Goal: Find specific page/section: Find specific page/section

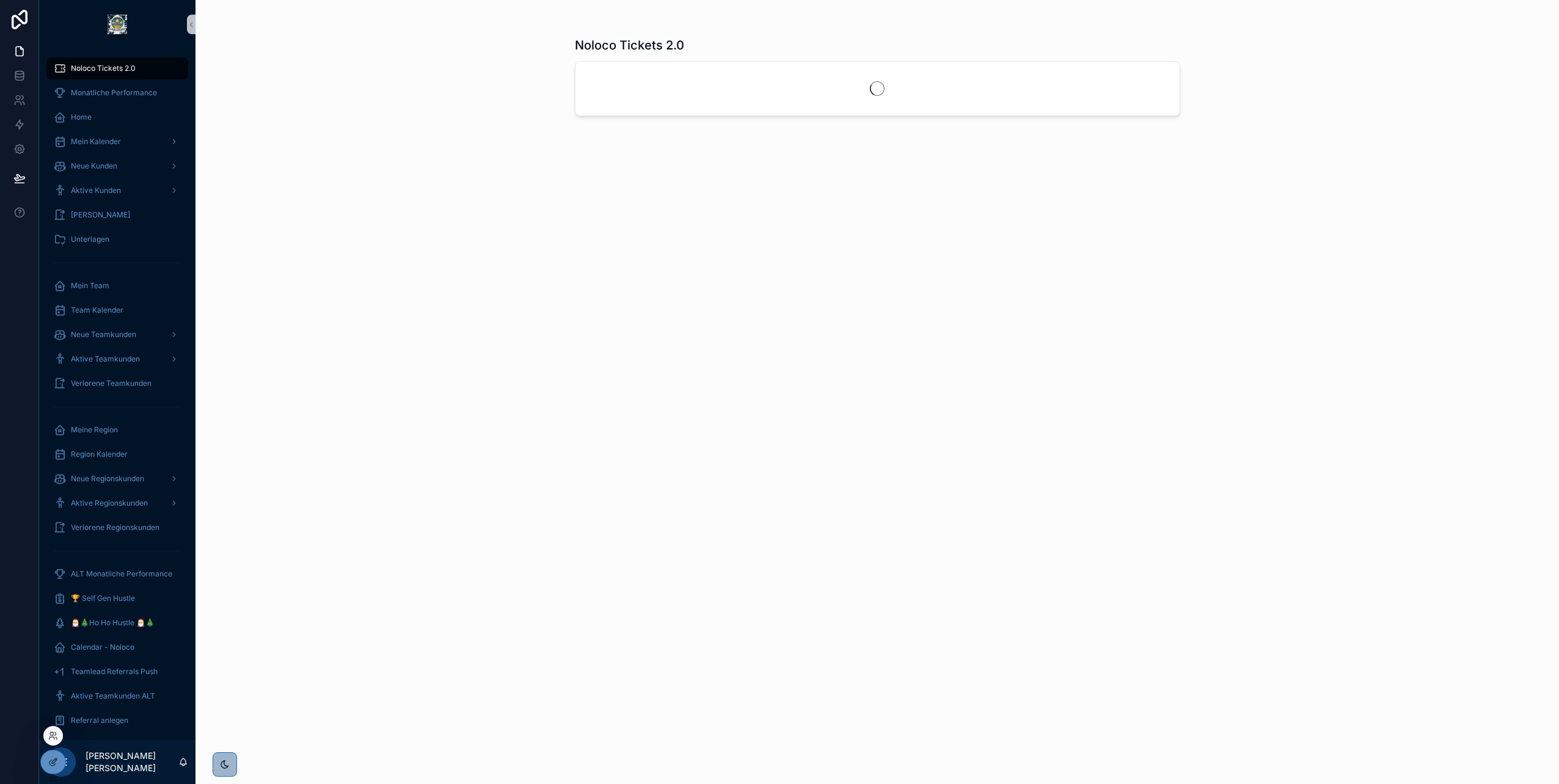
click at [52, 727] on div at bounding box center [53, 736] width 19 height 19
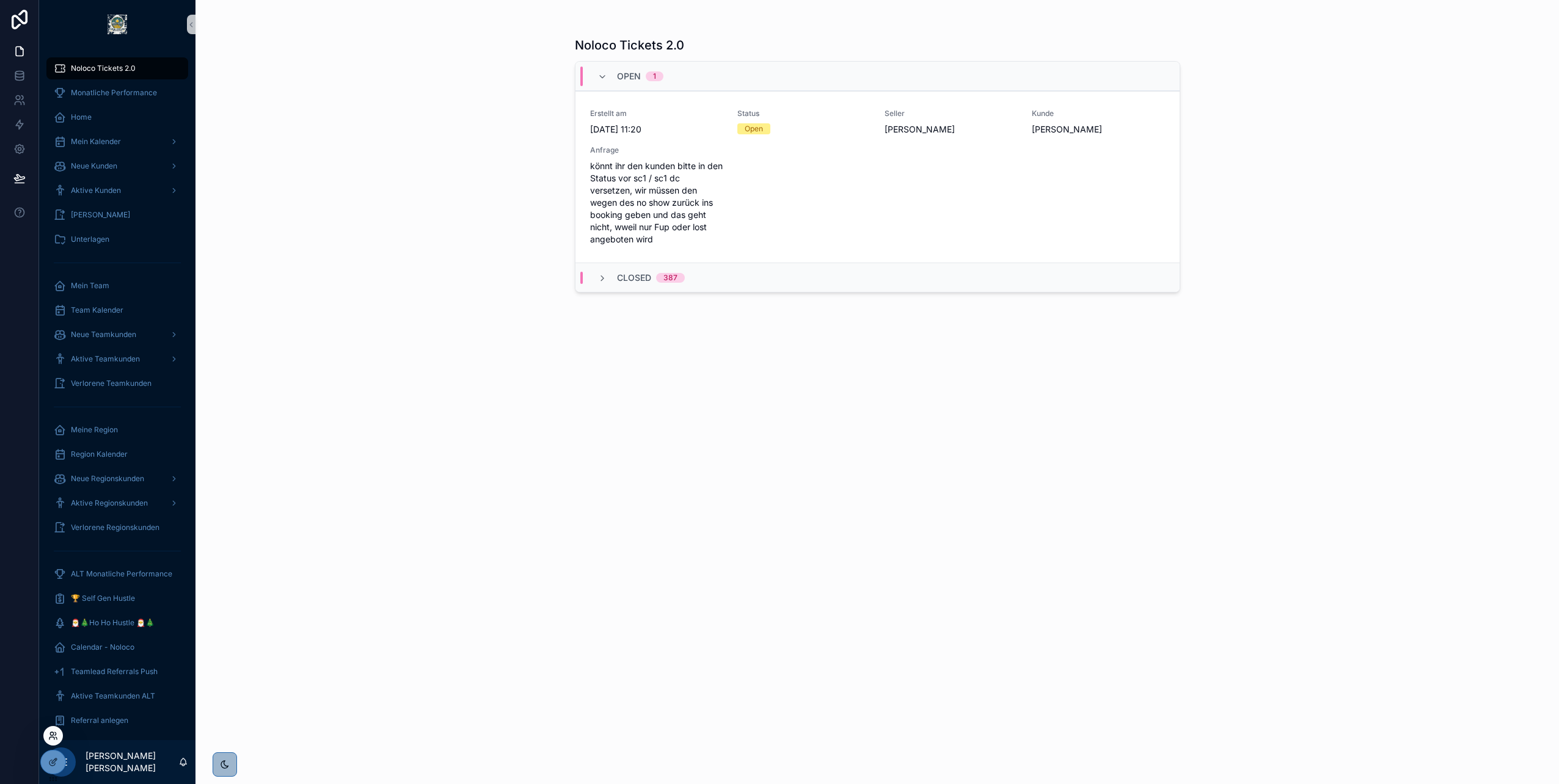
click at [55, 736] on icon at bounding box center [53, 736] width 10 height 10
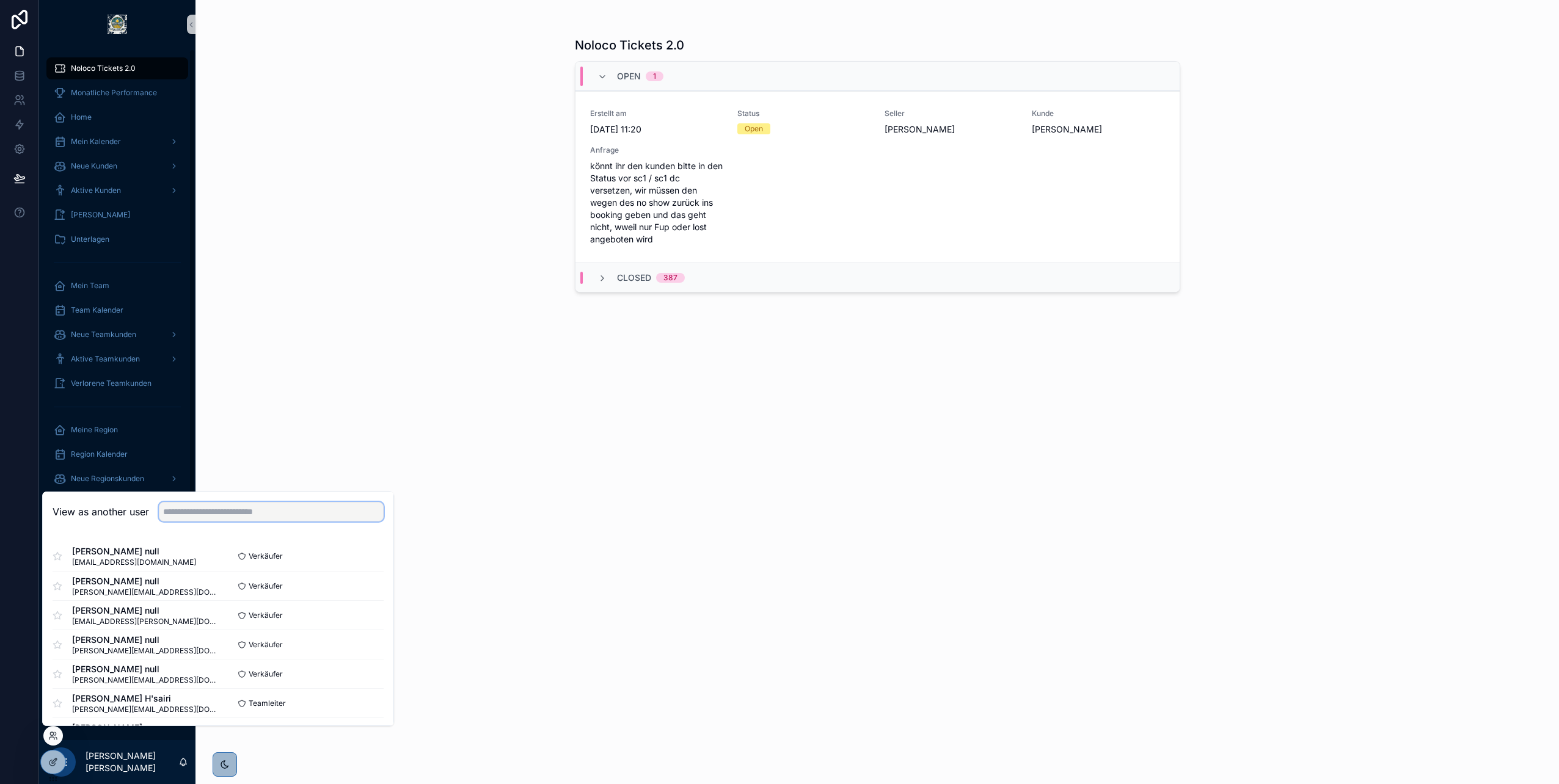
click at [221, 513] on input "text" at bounding box center [271, 512] width 225 height 19
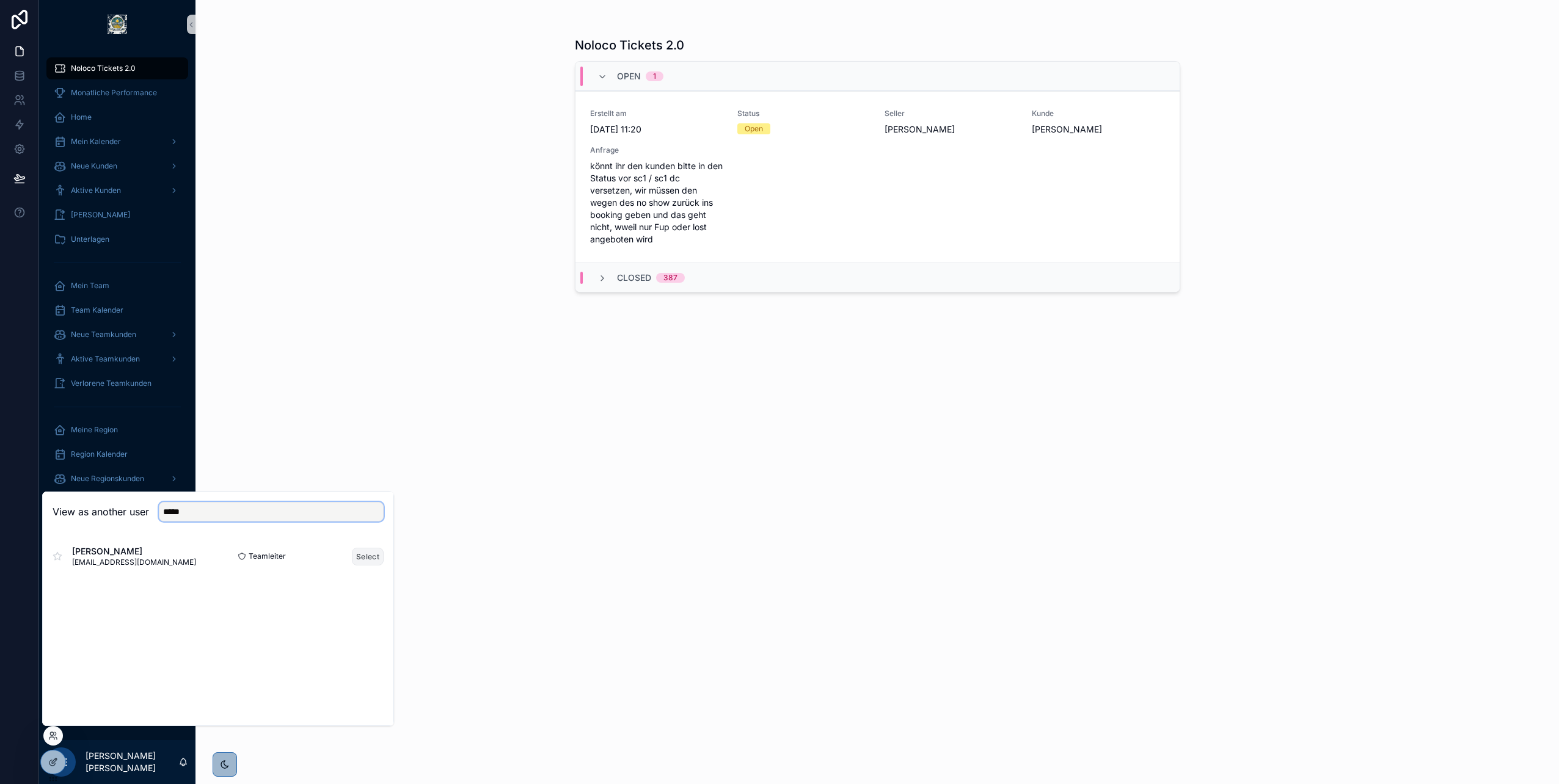
type input "*****"
click at [366, 557] on button "Select" at bounding box center [368, 556] width 32 height 17
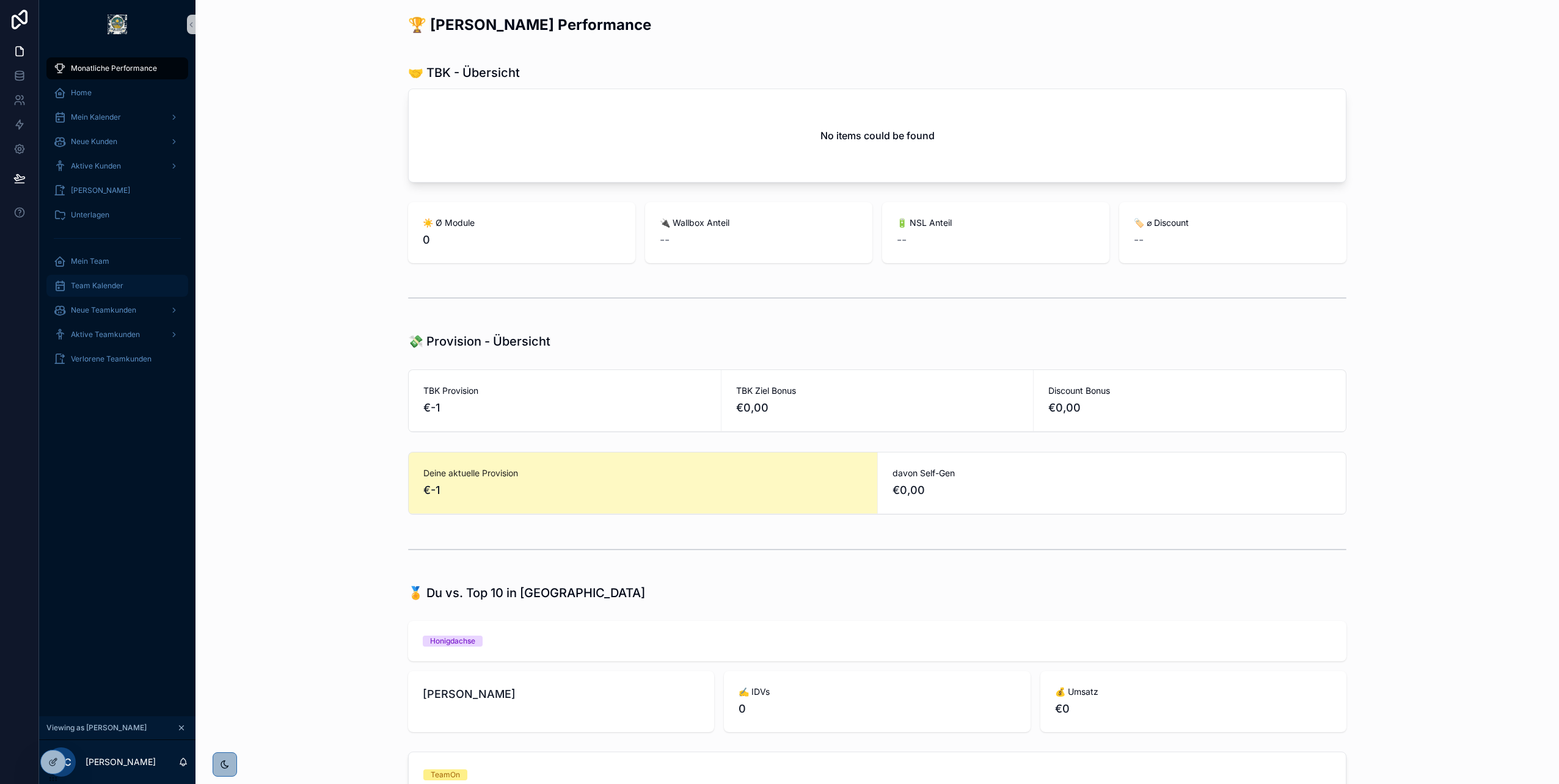
click at [125, 284] on div "Team Kalender" at bounding box center [117, 286] width 127 height 19
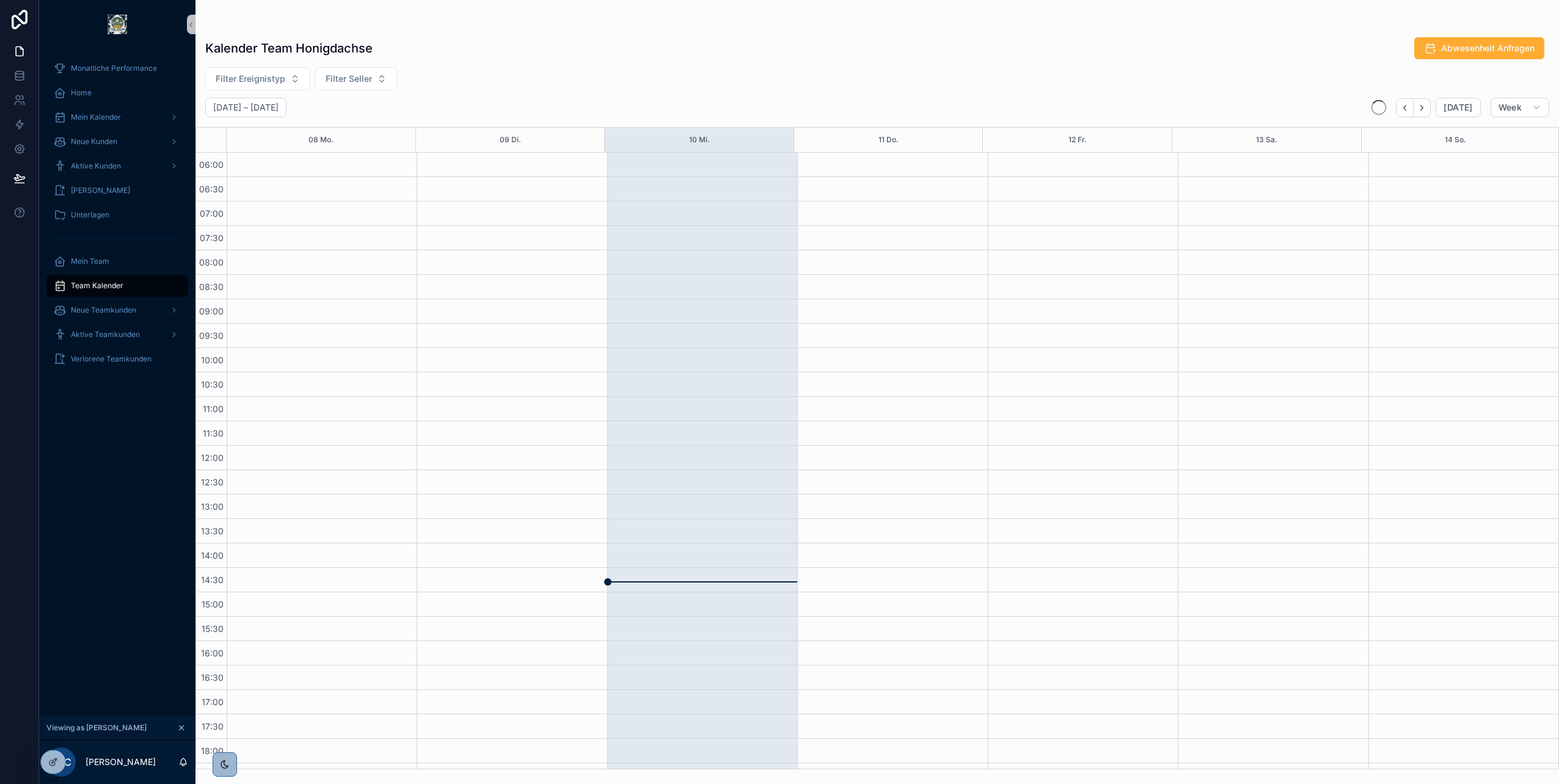
scroll to position [166, 0]
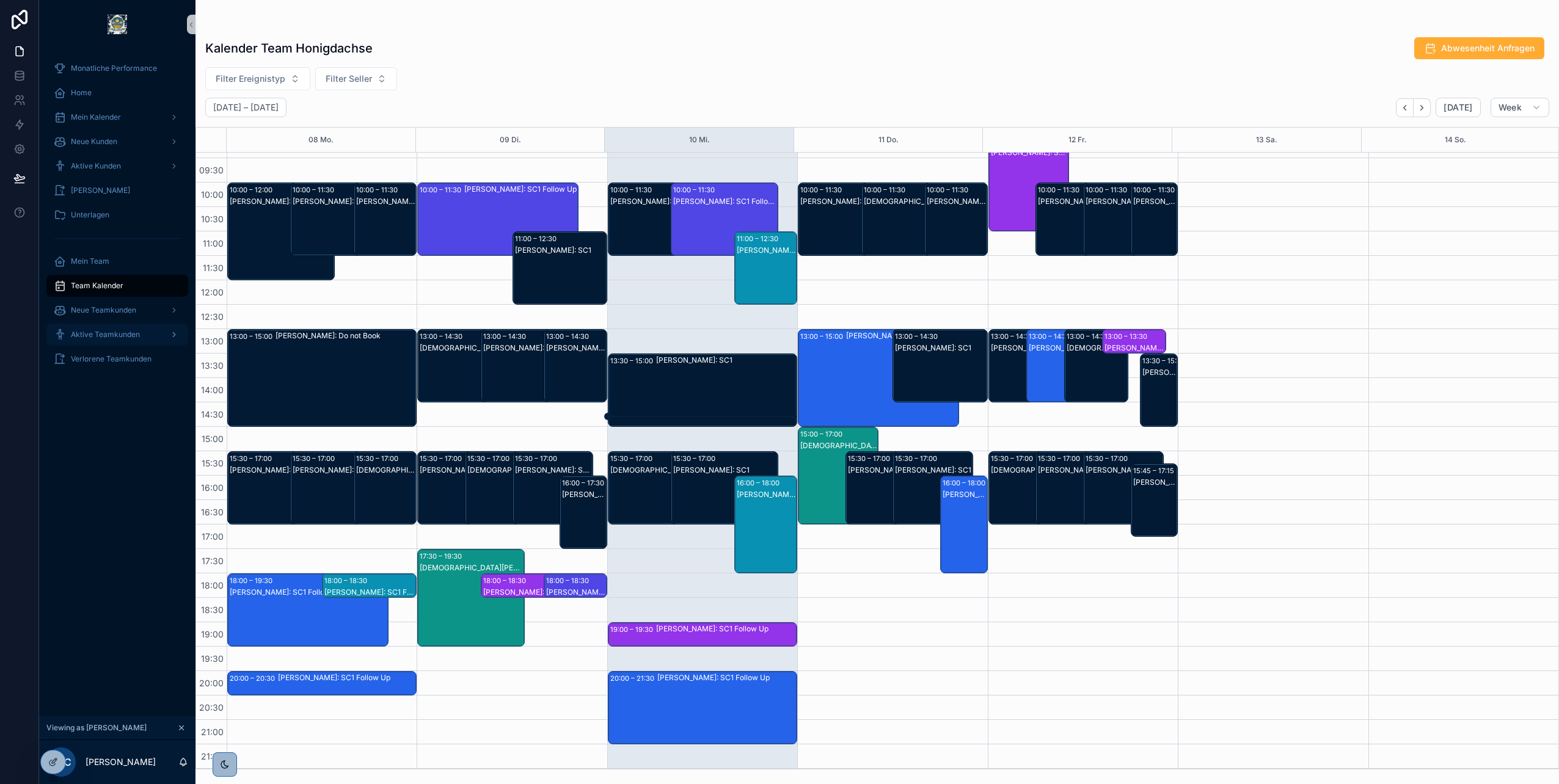
click at [103, 329] on div "Aktive Teamkunden" at bounding box center [117, 335] width 127 height 19
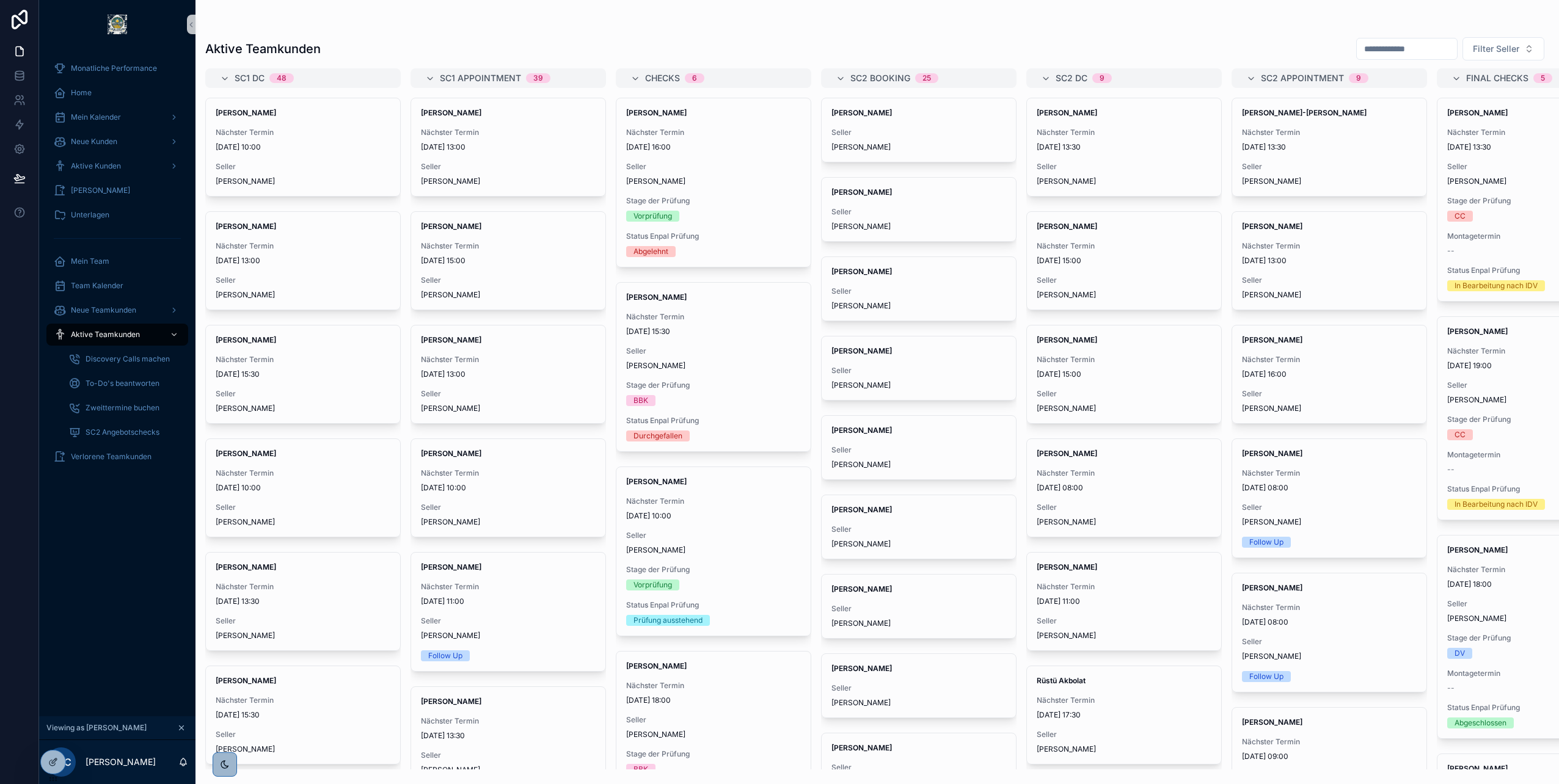
click at [1357, 46] on input "scrollable content" at bounding box center [1406, 49] width 100 height 17
type input "*******"
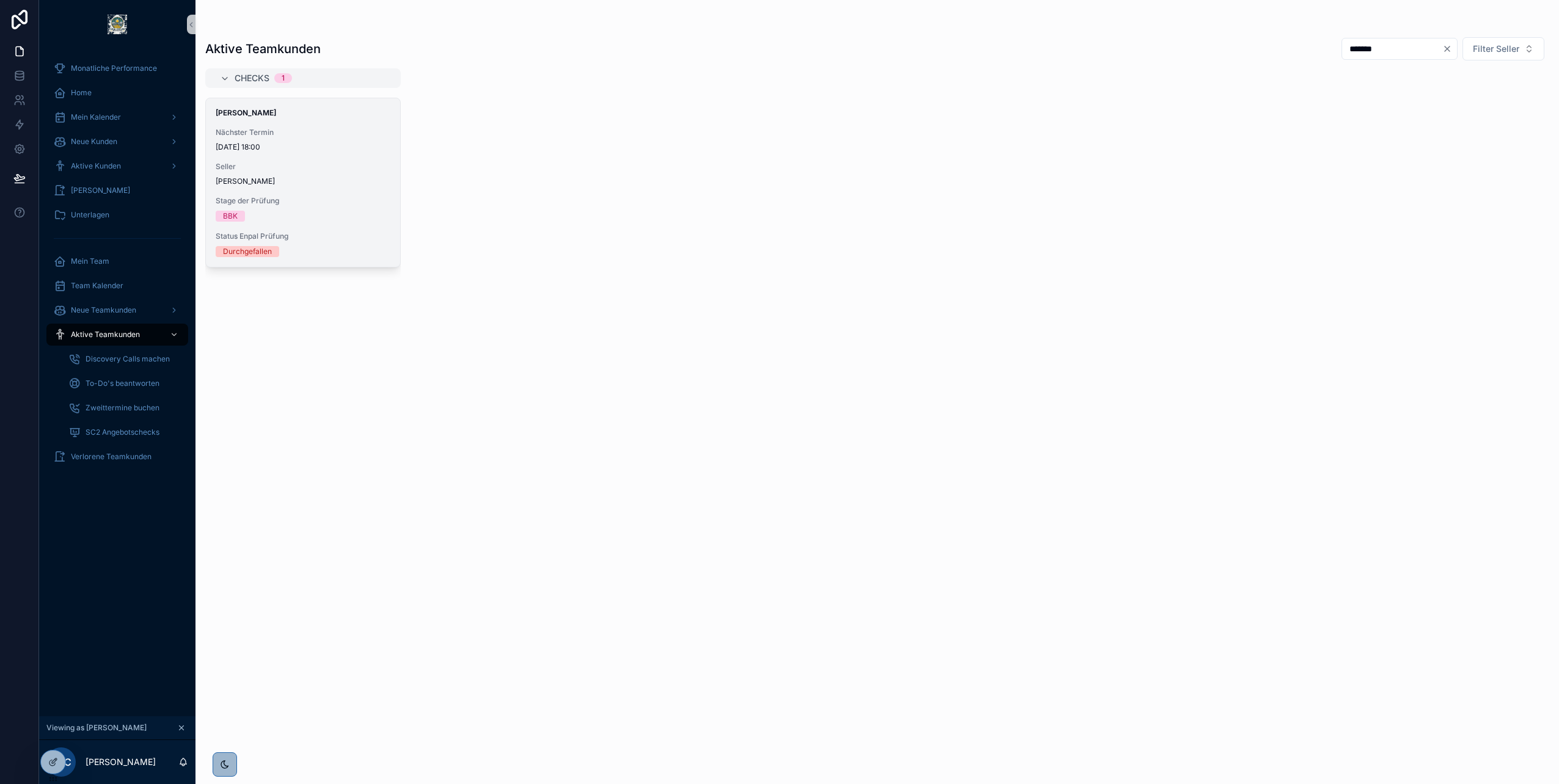
click at [374, 142] on span "[DATE] 18:00" at bounding box center [302, 147] width 175 height 10
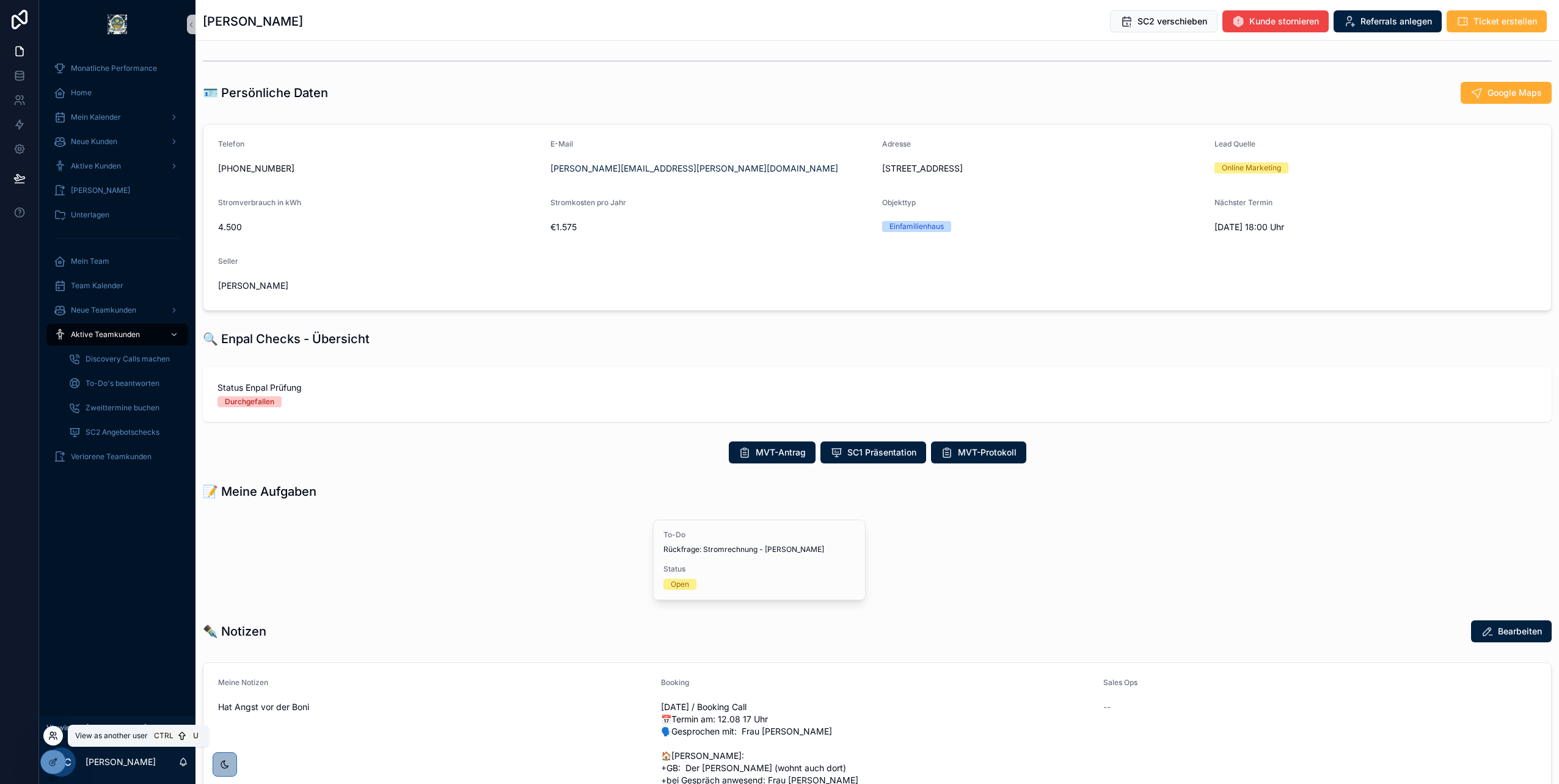
click at [54, 738] on icon at bounding box center [52, 738] width 5 height 3
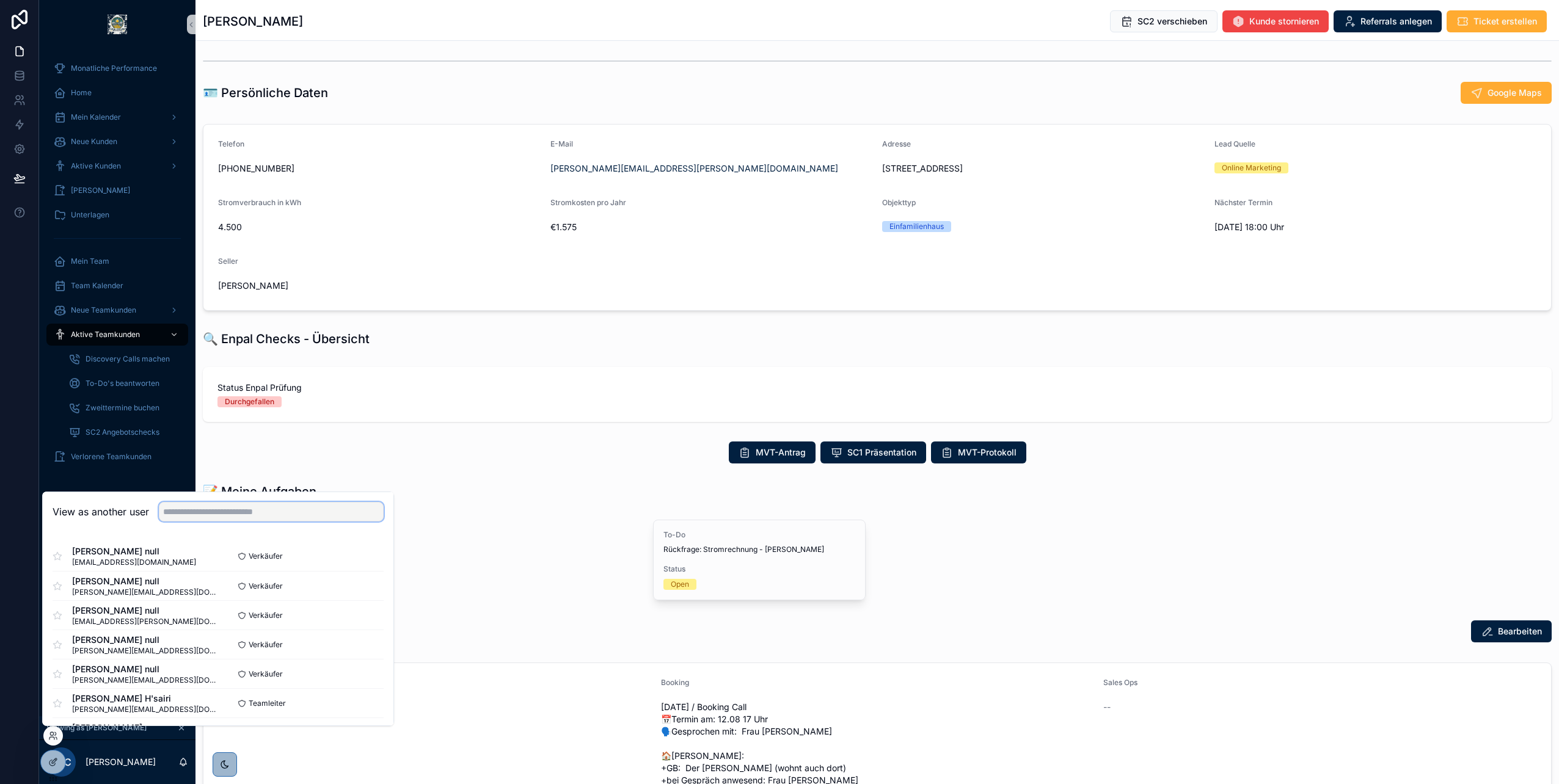
click at [220, 515] on input "text" at bounding box center [271, 512] width 225 height 19
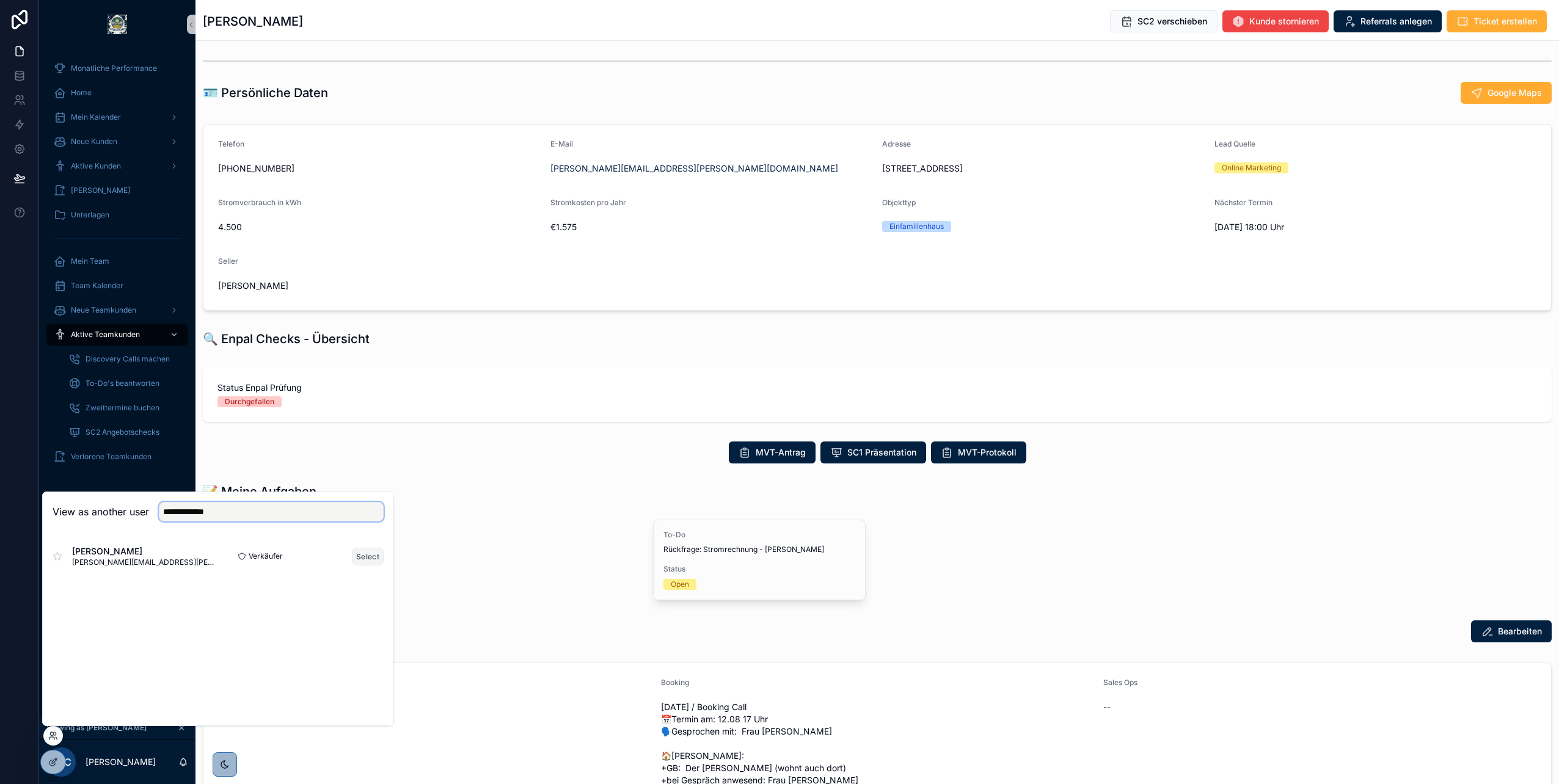
type input "**********"
click at [364, 557] on button "Select" at bounding box center [368, 556] width 32 height 17
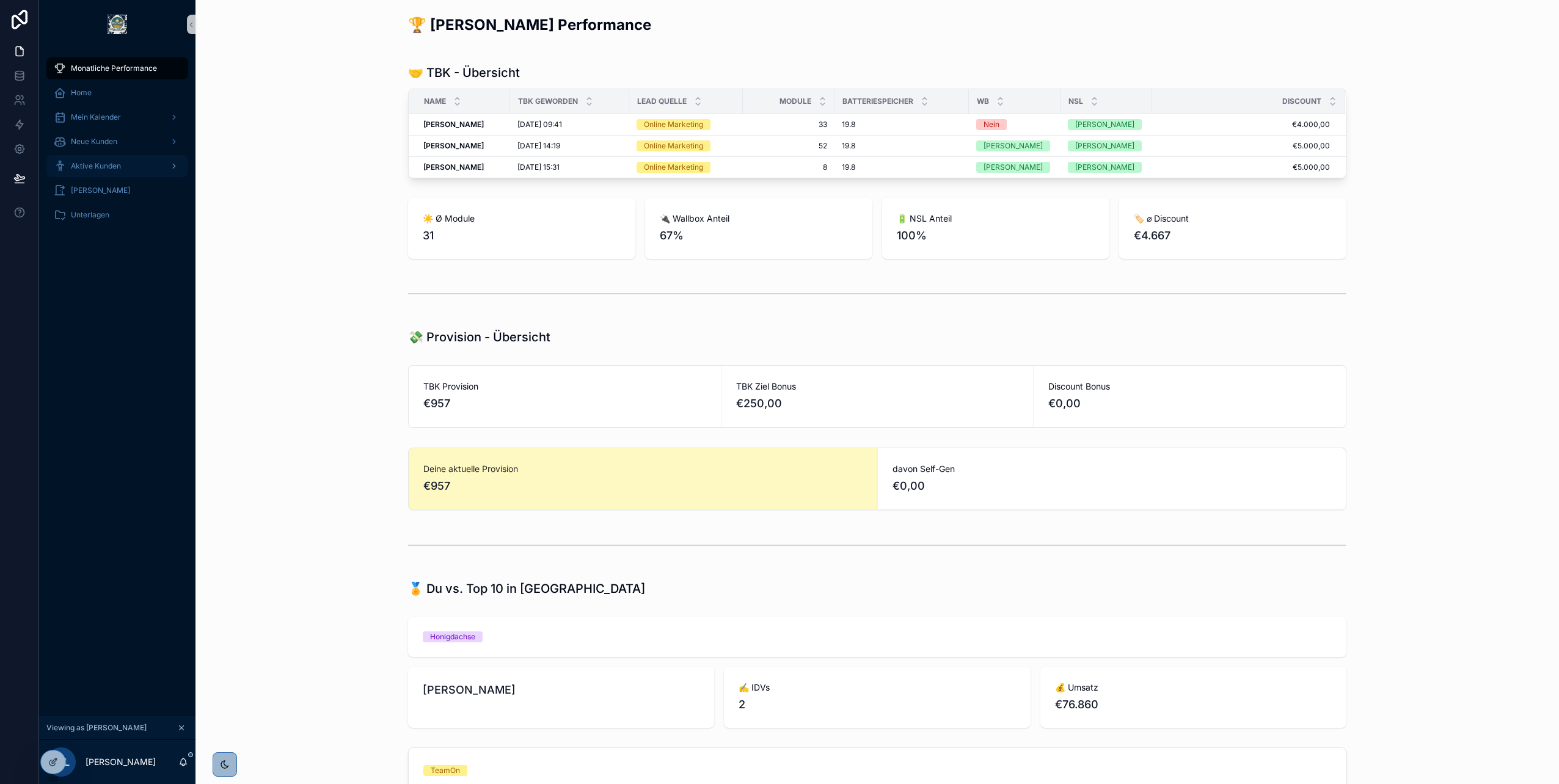
click at [124, 164] on div "Aktive Kunden" at bounding box center [117, 166] width 127 height 19
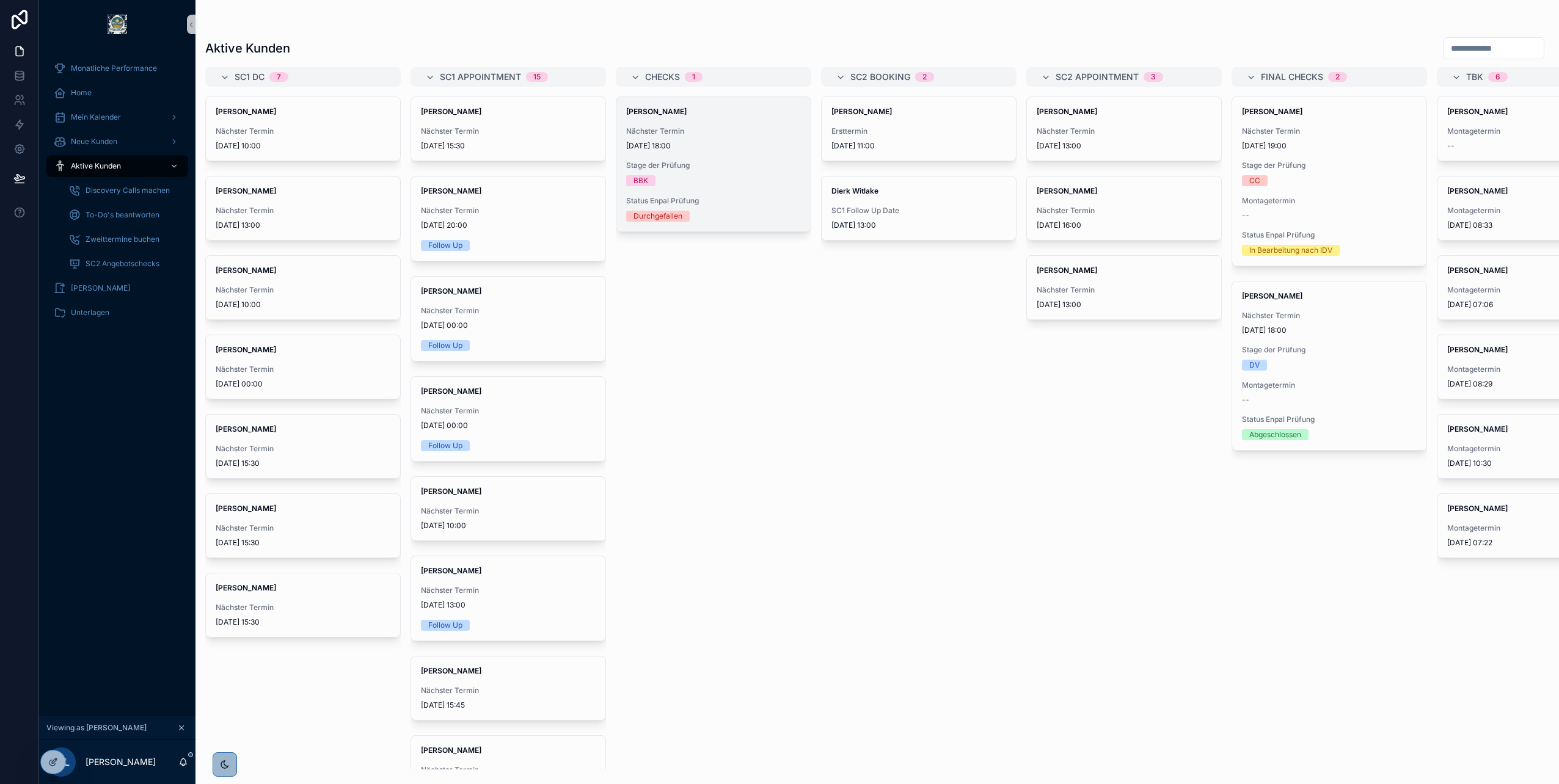
click at [652, 141] on span "24.9.2025 18:00" at bounding box center [713, 146] width 175 height 10
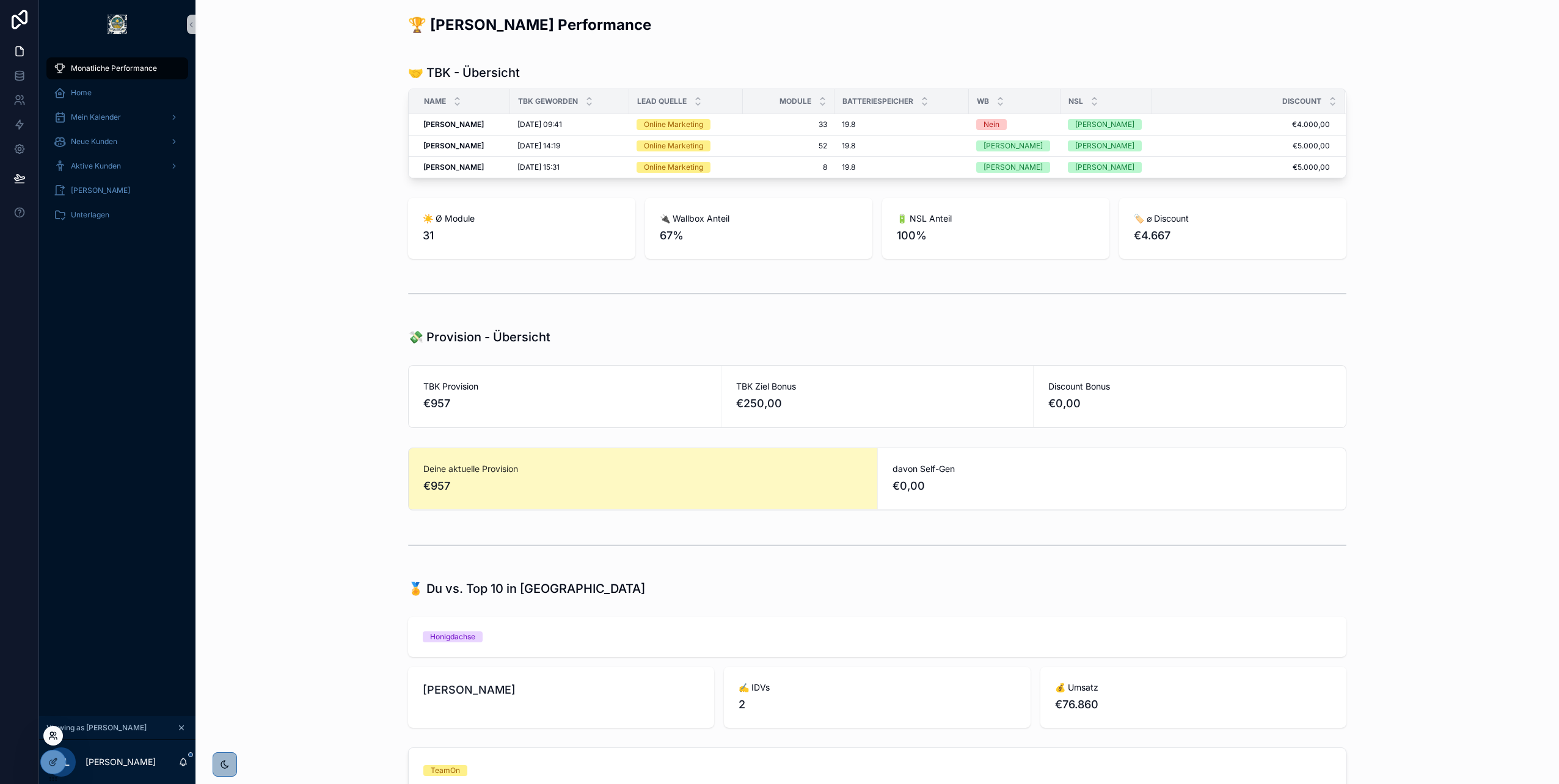
click at [57, 735] on icon at bounding box center [53, 736] width 10 height 10
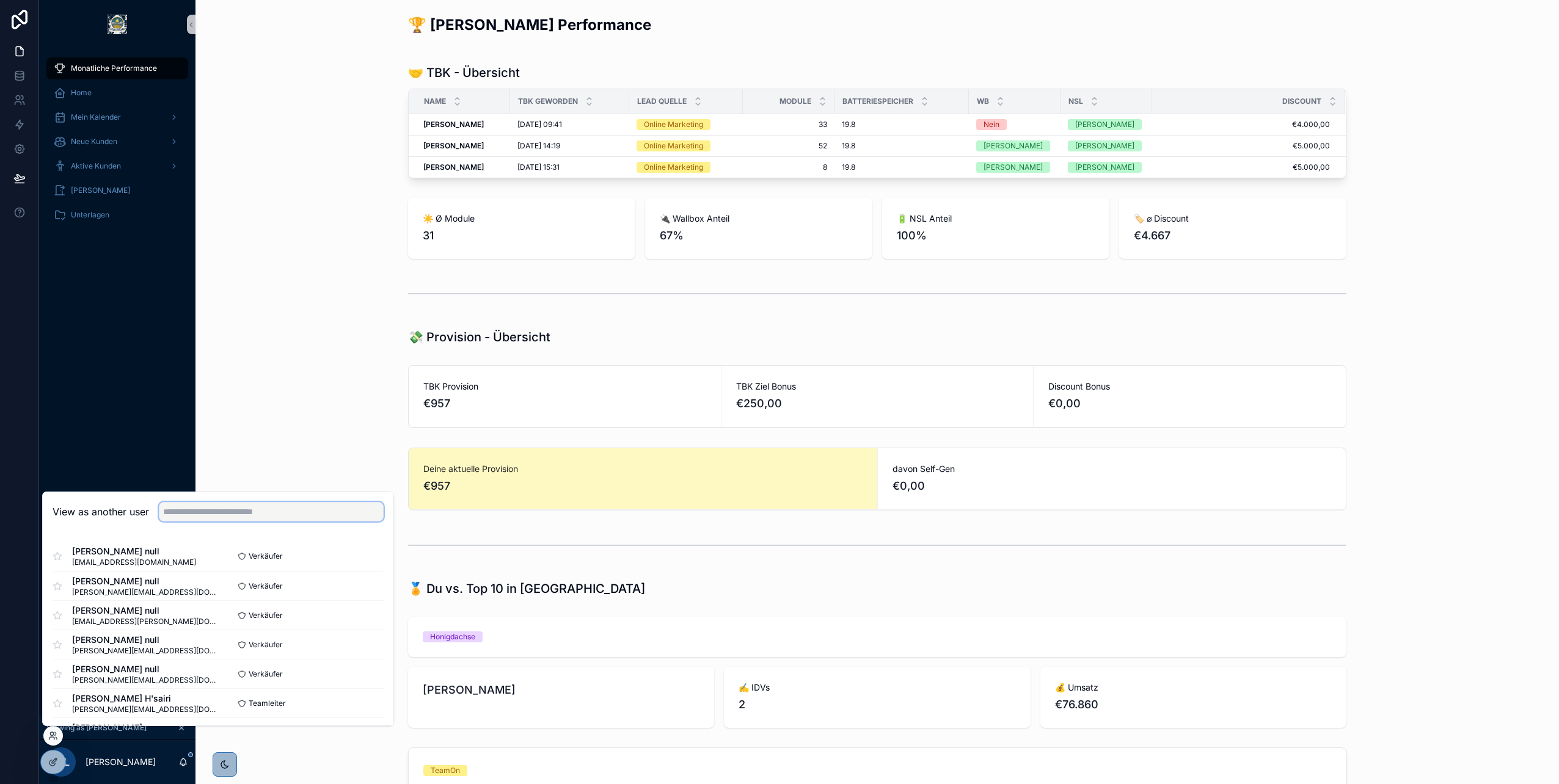
click at [216, 511] on input "text" at bounding box center [271, 512] width 225 height 19
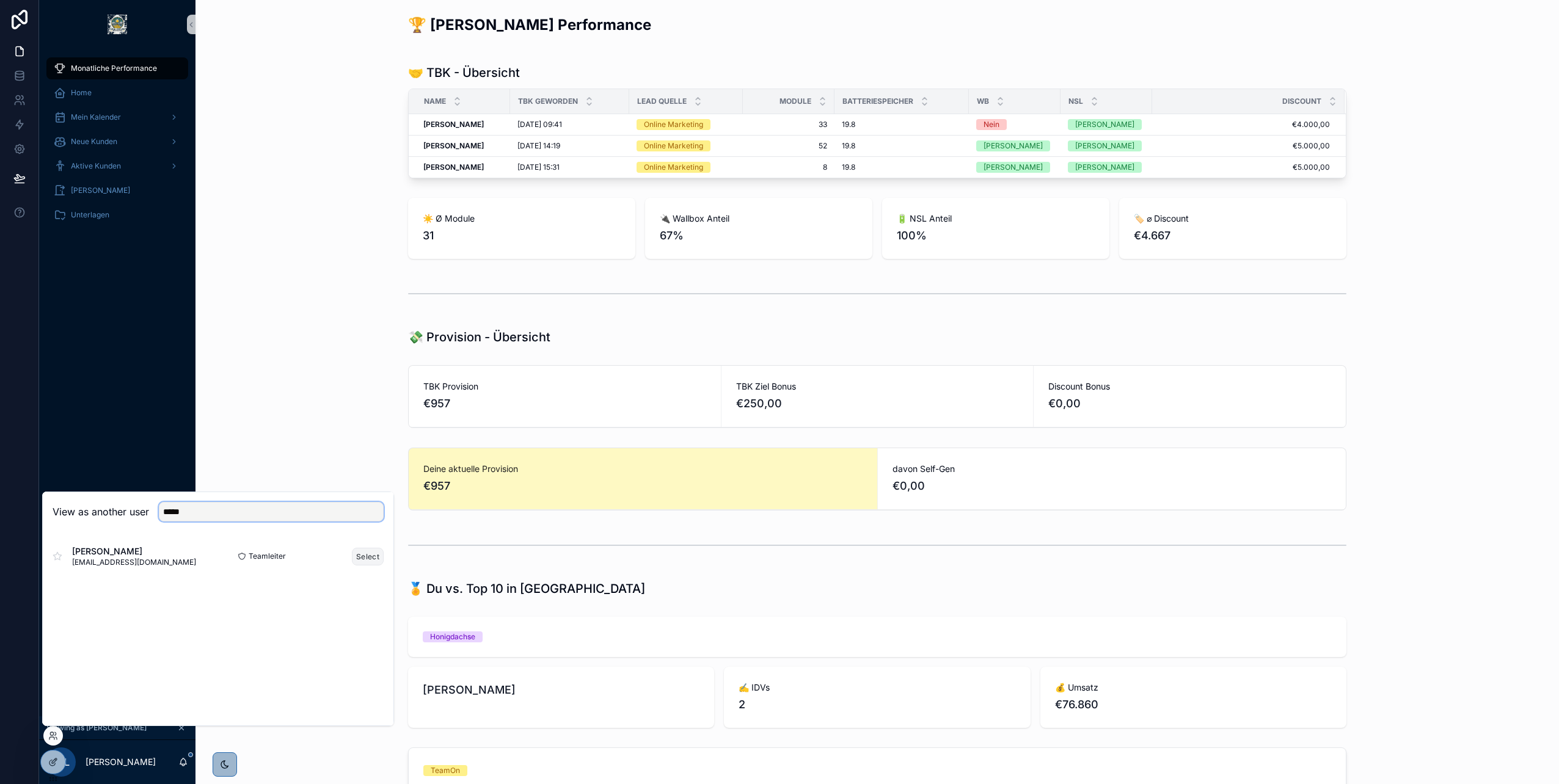
type input "*****"
click at [370, 555] on button "Select" at bounding box center [368, 556] width 32 height 17
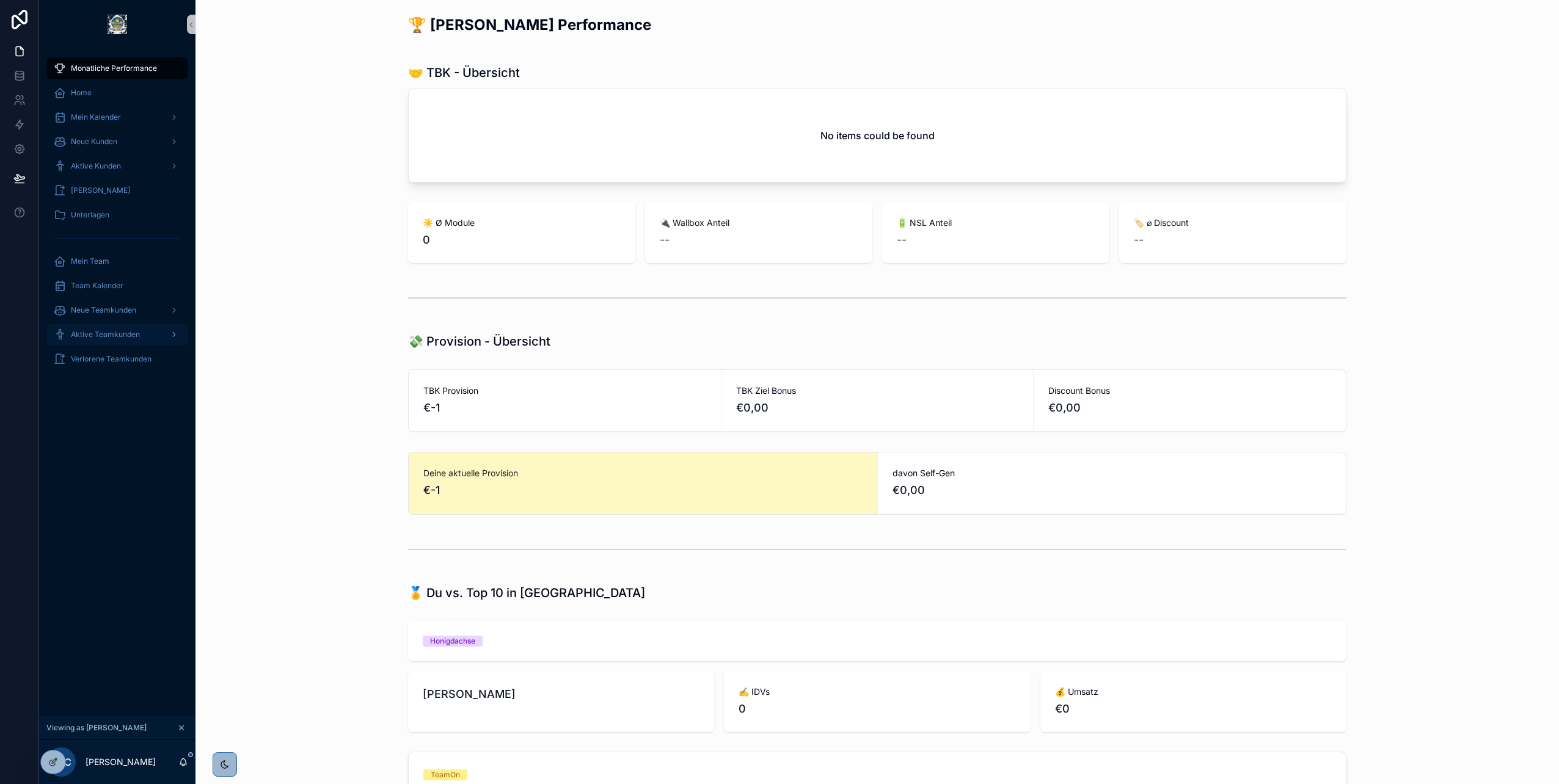
click at [122, 330] on span "Aktive Teamkunden" at bounding box center [105, 335] width 69 height 10
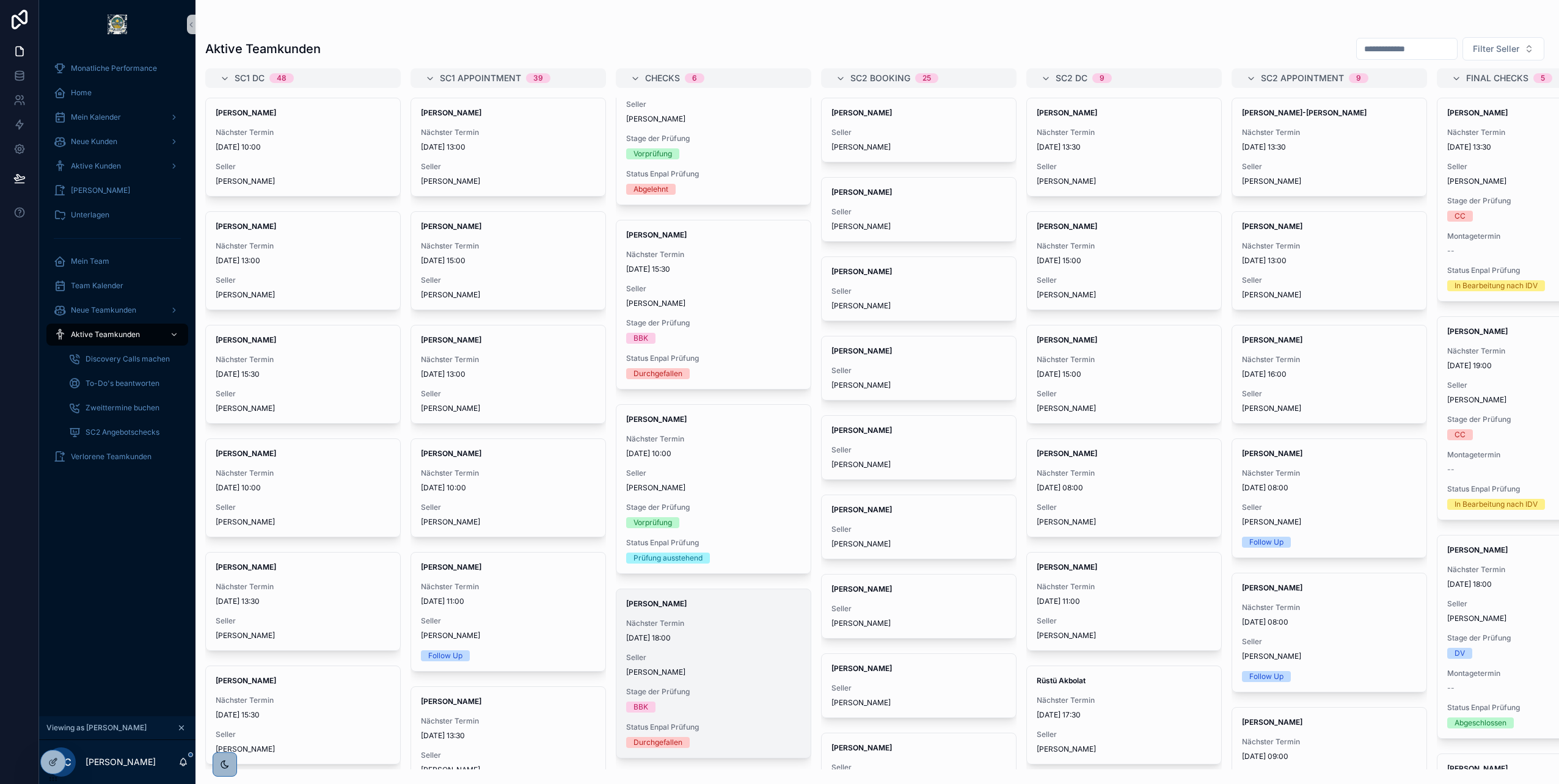
scroll to position [122, 0]
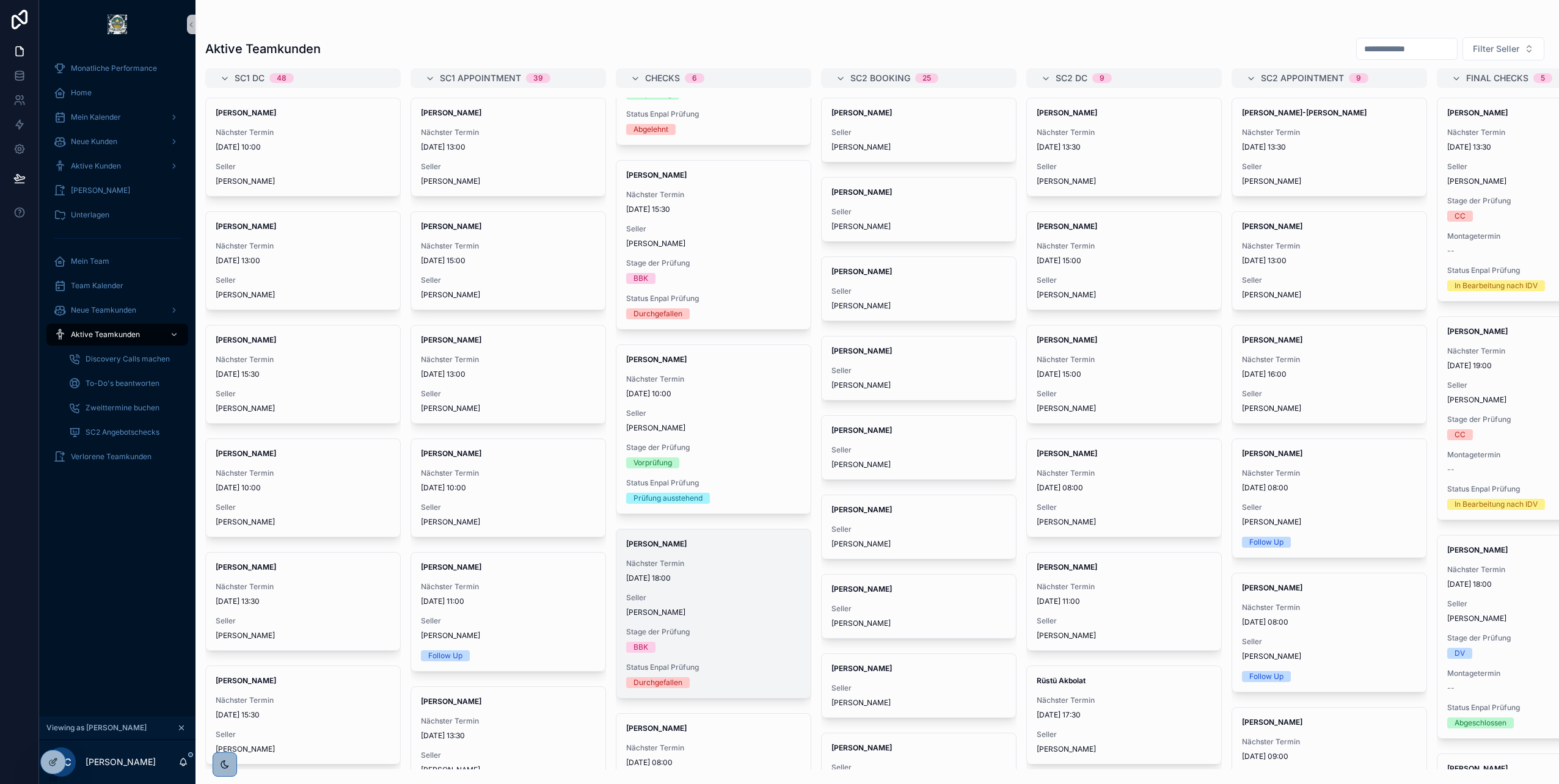
click at [707, 574] on span "[DATE] 18:00" at bounding box center [713, 578] width 175 height 10
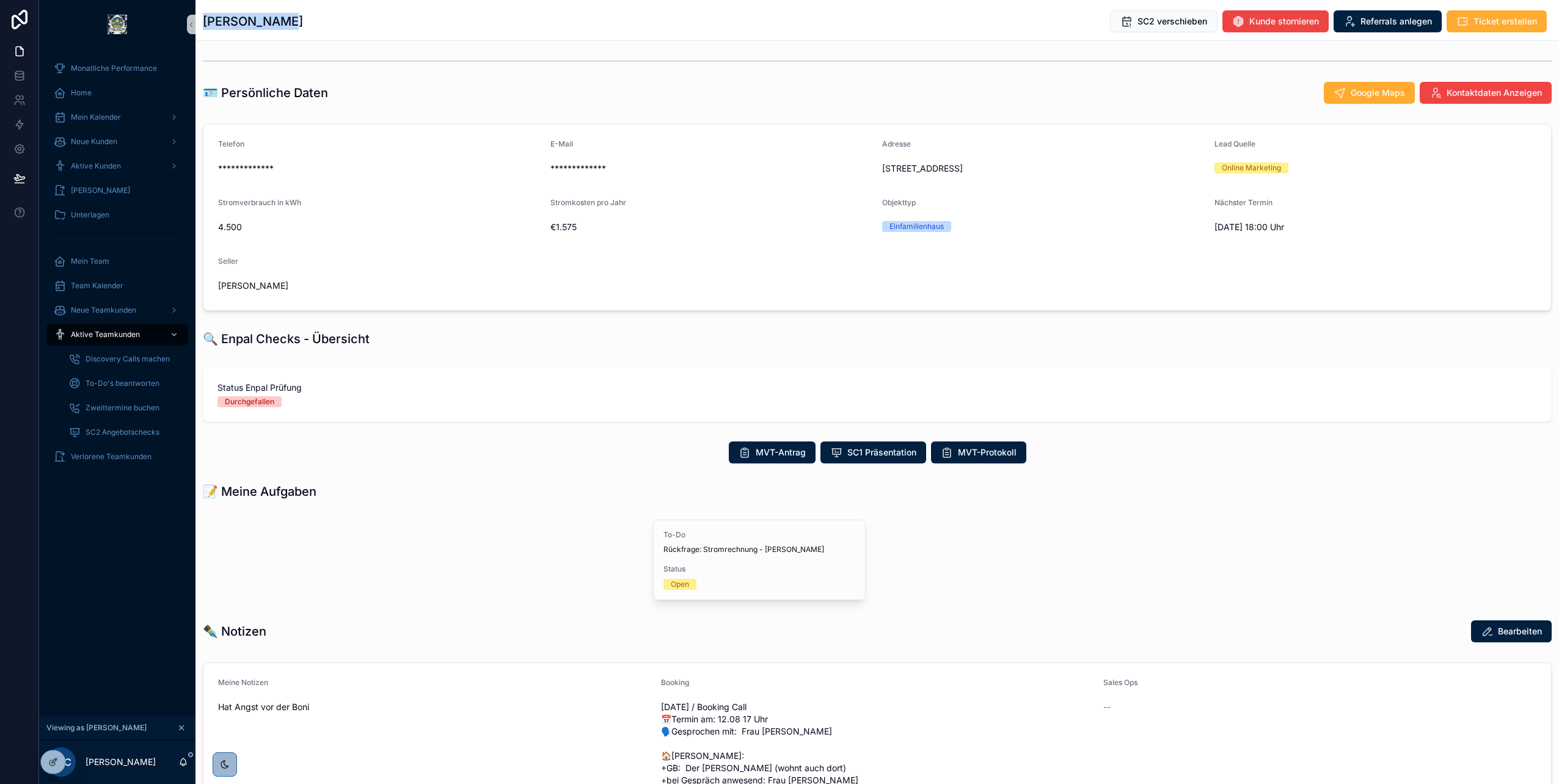
drag, startPoint x: 203, startPoint y: 23, endPoint x: 286, endPoint y: 19, distance: 83.1
click at [286, 19] on div "Anne Hollatz SC2 verschieben Kunde stornieren Referrals anlegen Ticket erstellen" at bounding box center [878, 21] width 1349 height 23
copy h1 "[PERSON_NAME]"
click at [427, 61] on div "scrollable content" at bounding box center [878, 61] width 1349 height 1
